Goal: Transaction & Acquisition: Purchase product/service

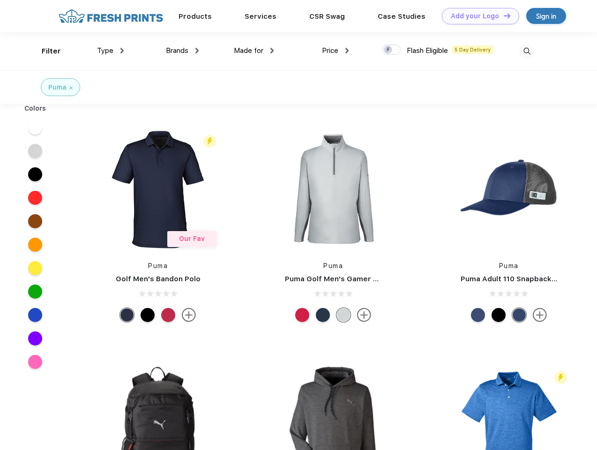
click at [477, 16] on link "Add your Logo Design Tool" at bounding box center [480, 16] width 77 height 16
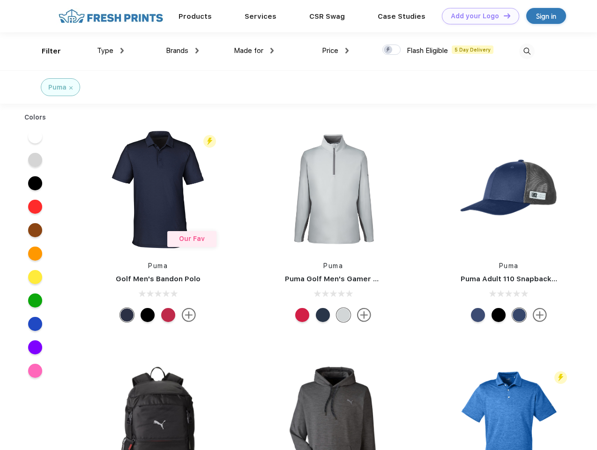
click at [0, 0] on div "Design Tool" at bounding box center [0, 0] width 0 height 0
click at [503, 15] on link "Add your Logo Design Tool" at bounding box center [480, 16] width 77 height 16
click at [45, 51] on div "Filter" at bounding box center [51, 51] width 19 height 11
click at [111, 51] on span "Type" at bounding box center [105, 50] width 16 height 8
click at [182, 51] on span "Brands" at bounding box center [177, 50] width 22 height 8
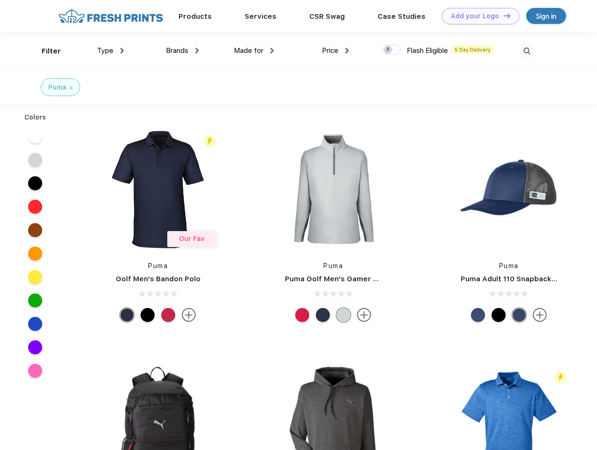
click at [254, 51] on span "Made for" at bounding box center [249, 50] width 30 height 8
click at [335, 51] on span "Price" at bounding box center [330, 50] width 16 height 8
click at [392, 50] on div at bounding box center [391, 50] width 18 height 10
click at [388, 50] on input "checkbox" at bounding box center [385, 47] width 6 height 6
click at [527, 51] on img at bounding box center [526, 51] width 15 height 15
